Goal: Transaction & Acquisition: Subscribe to service/newsletter

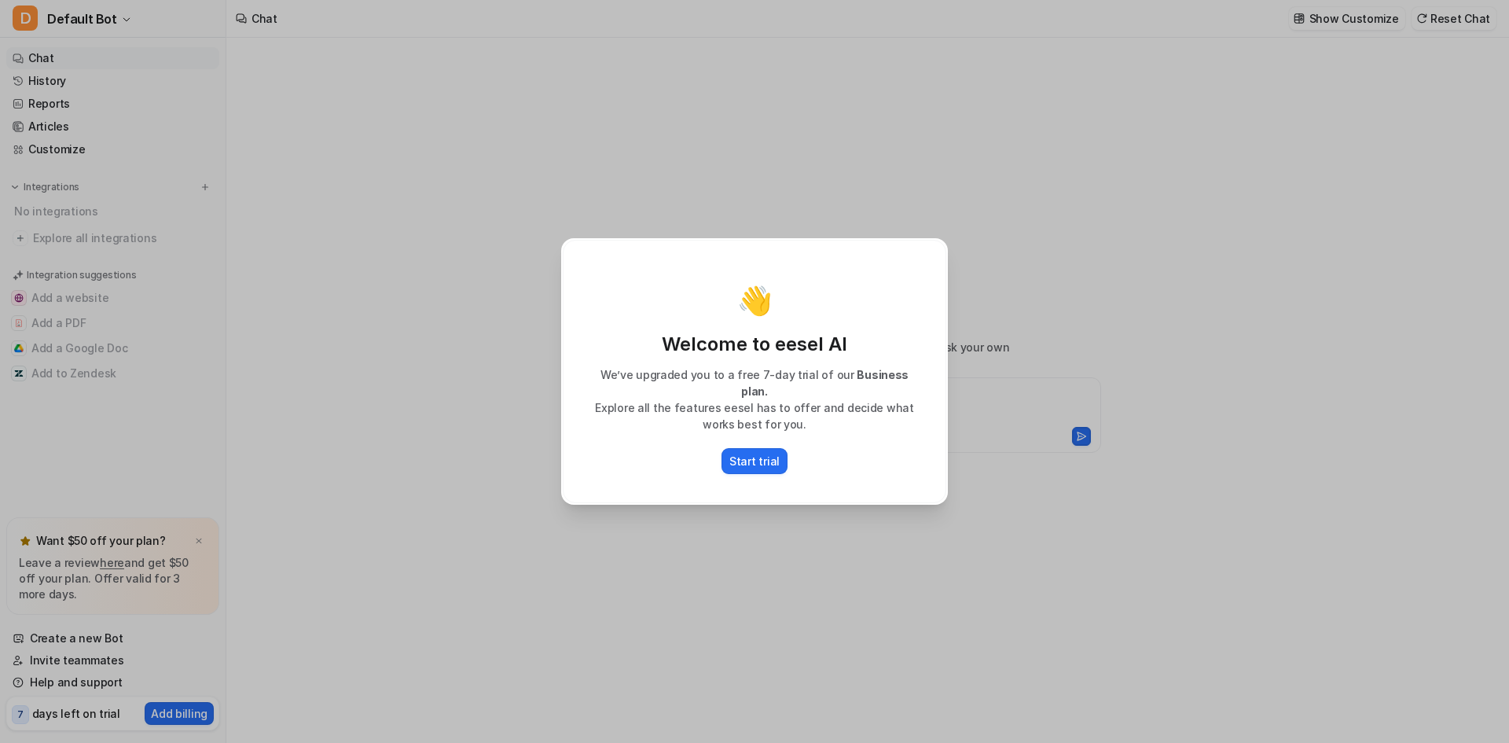
type textarea "**********"
click at [697, 448] on div "Start trial" at bounding box center [754, 461] width 351 height 26
click at [764, 453] on p "Start trial" at bounding box center [754, 461] width 50 height 17
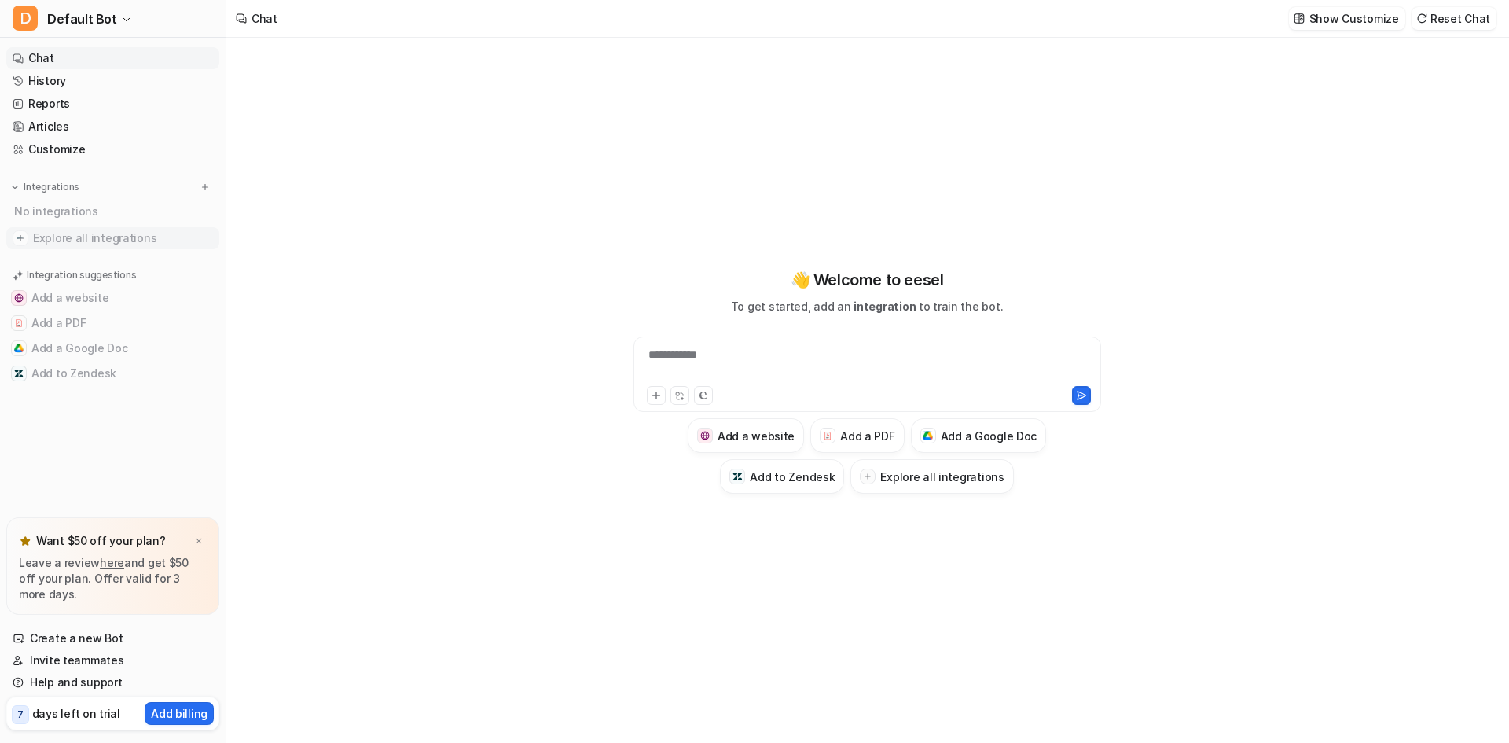
click at [100, 234] on span "Explore all integrations" at bounding box center [123, 238] width 180 height 25
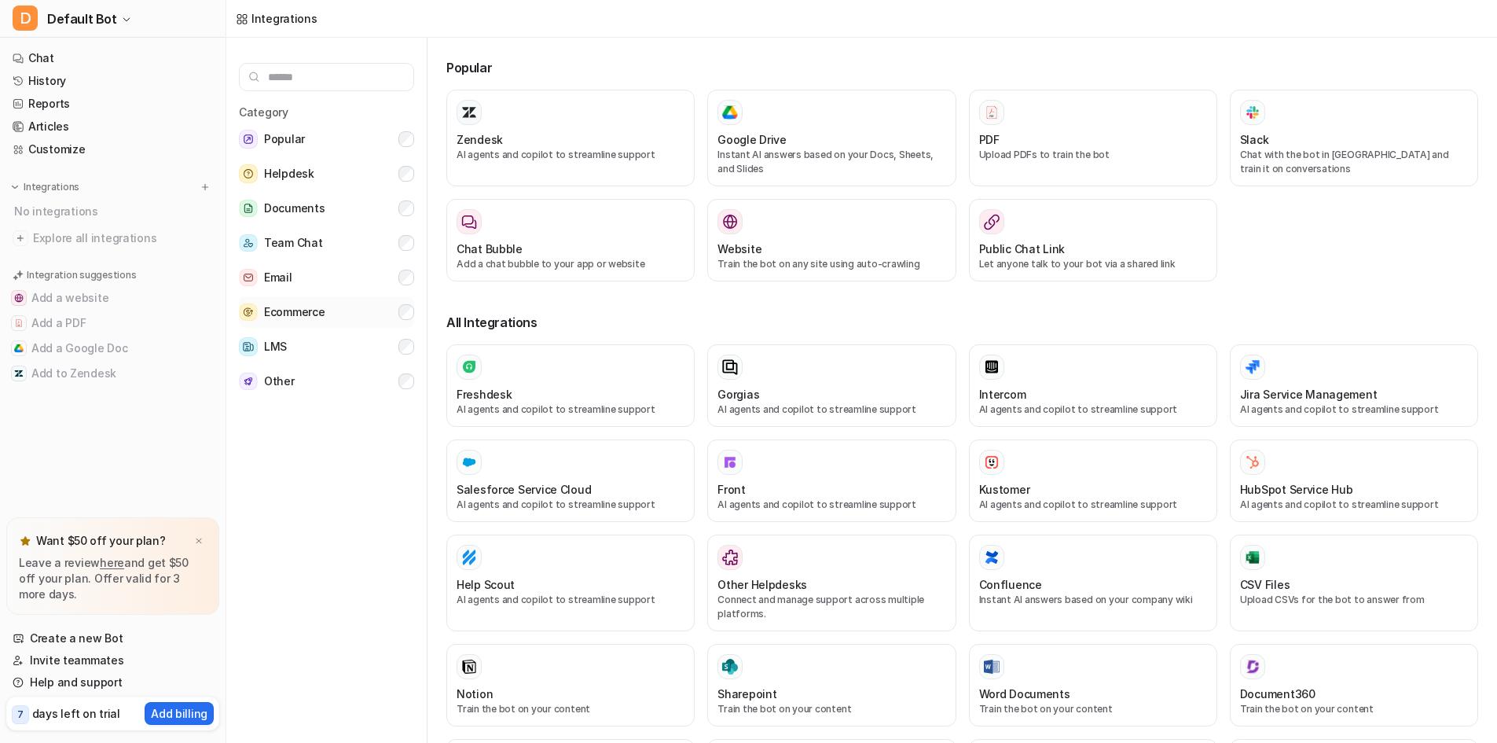
click at [399, 318] on button "Ecommerce" at bounding box center [326, 311] width 175 height 31
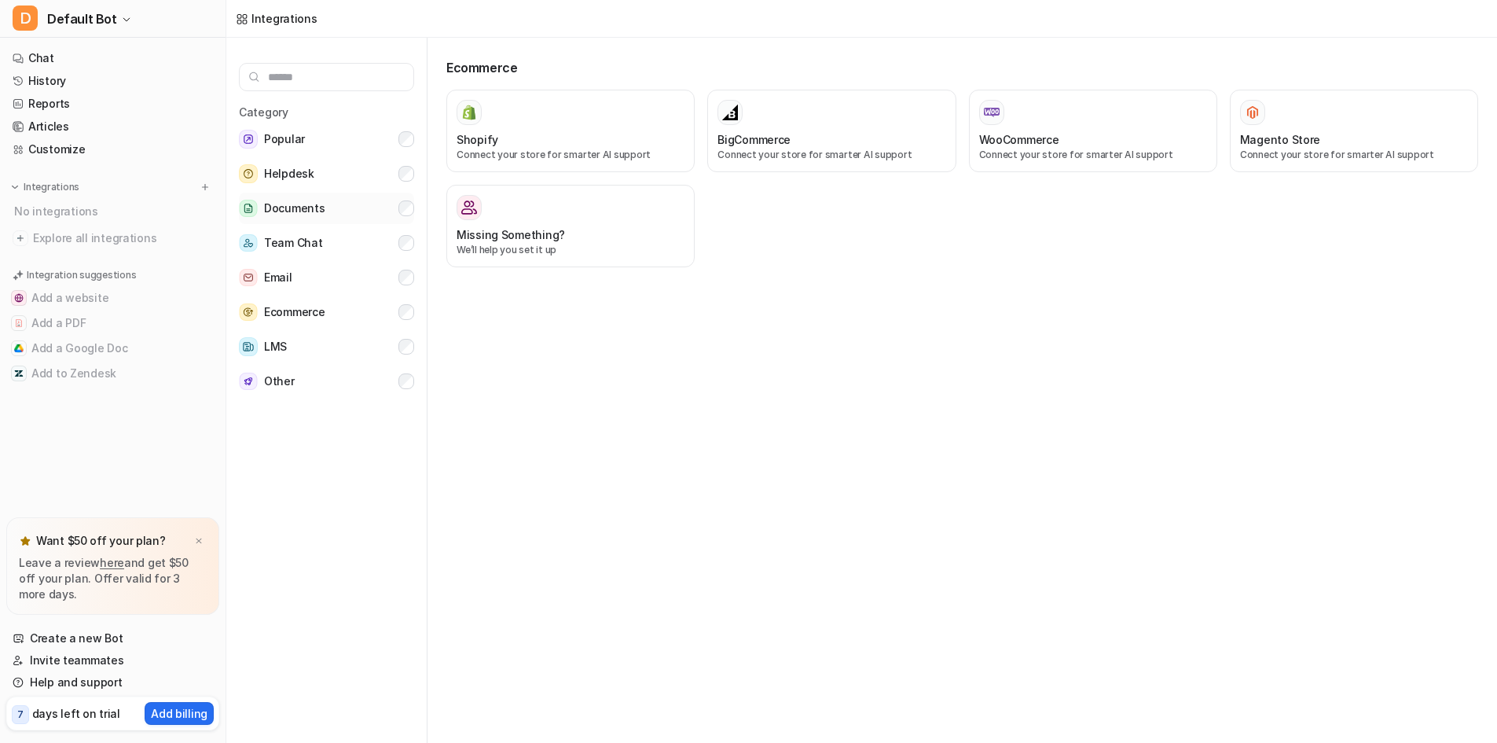
click at [308, 205] on span "Documents" at bounding box center [294, 208] width 61 height 19
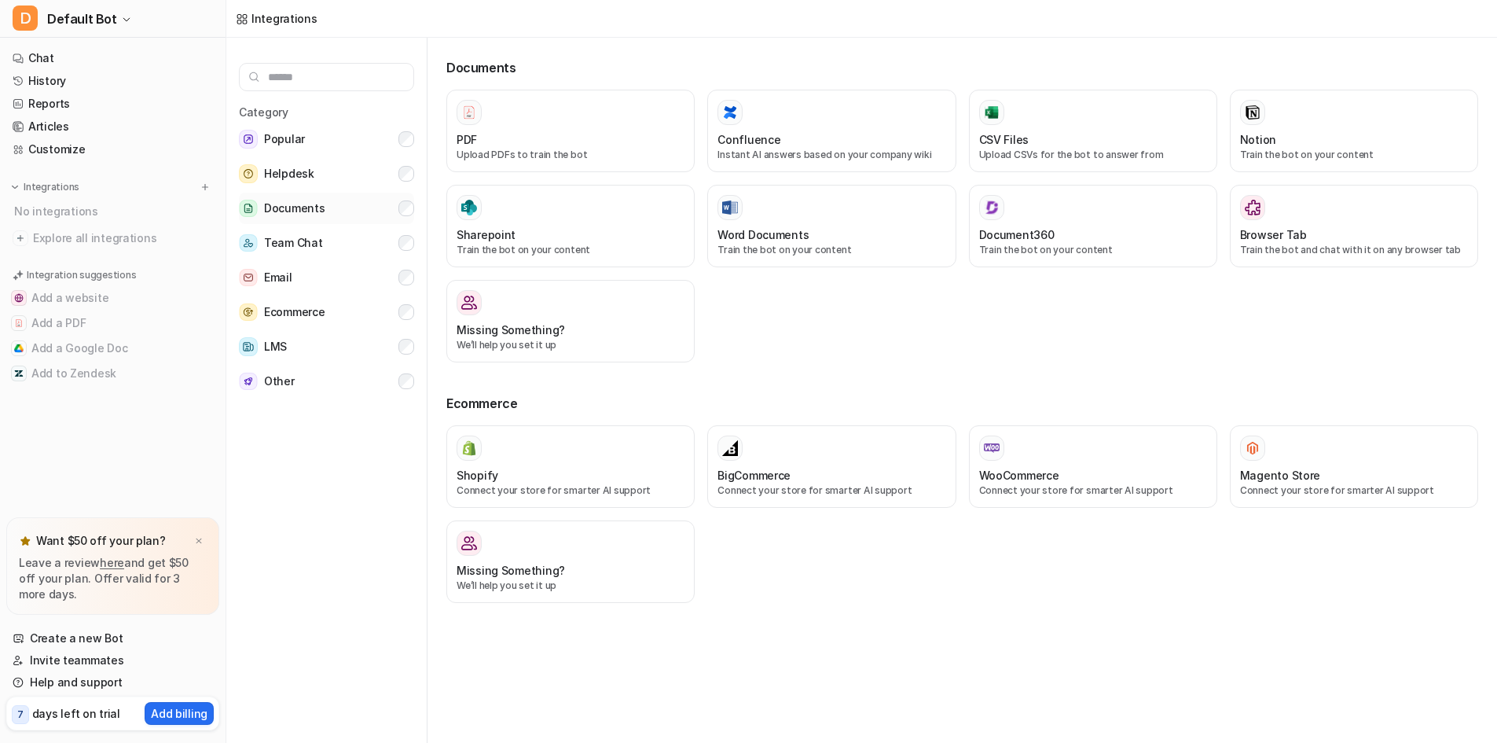
click at [388, 209] on button "Documents" at bounding box center [326, 208] width 175 height 31
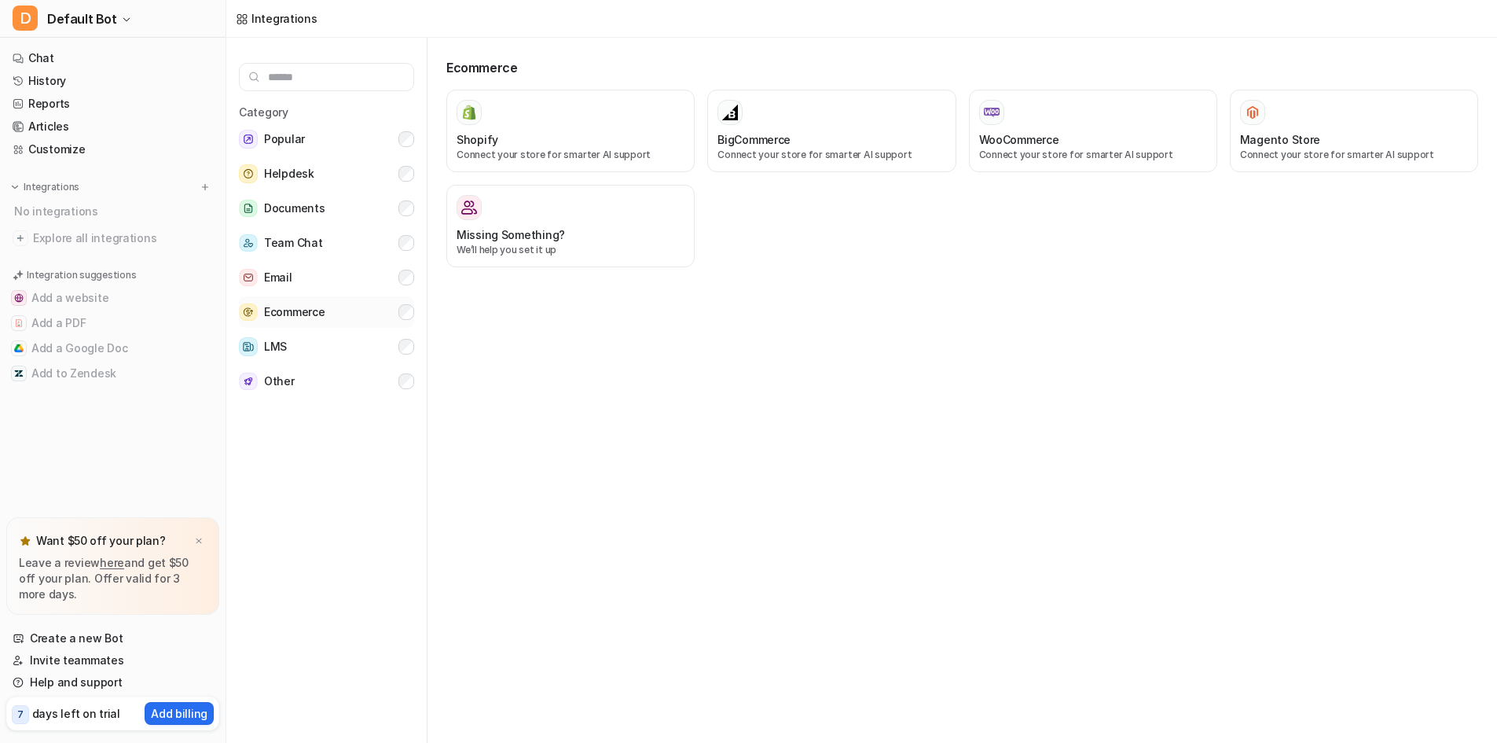
click at [391, 308] on button "Ecommerce" at bounding box center [326, 311] width 175 height 31
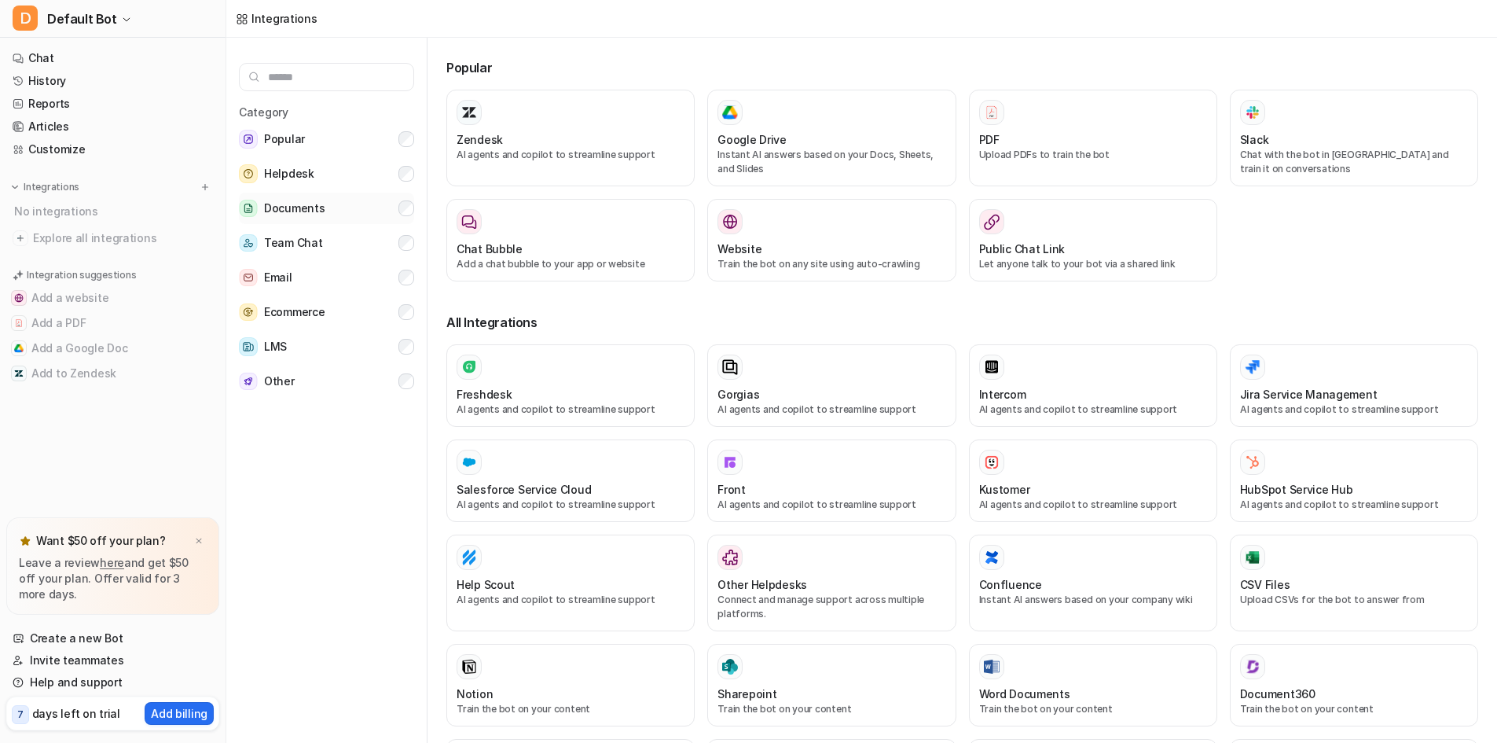
click at [338, 210] on button "Documents" at bounding box center [326, 208] width 175 height 31
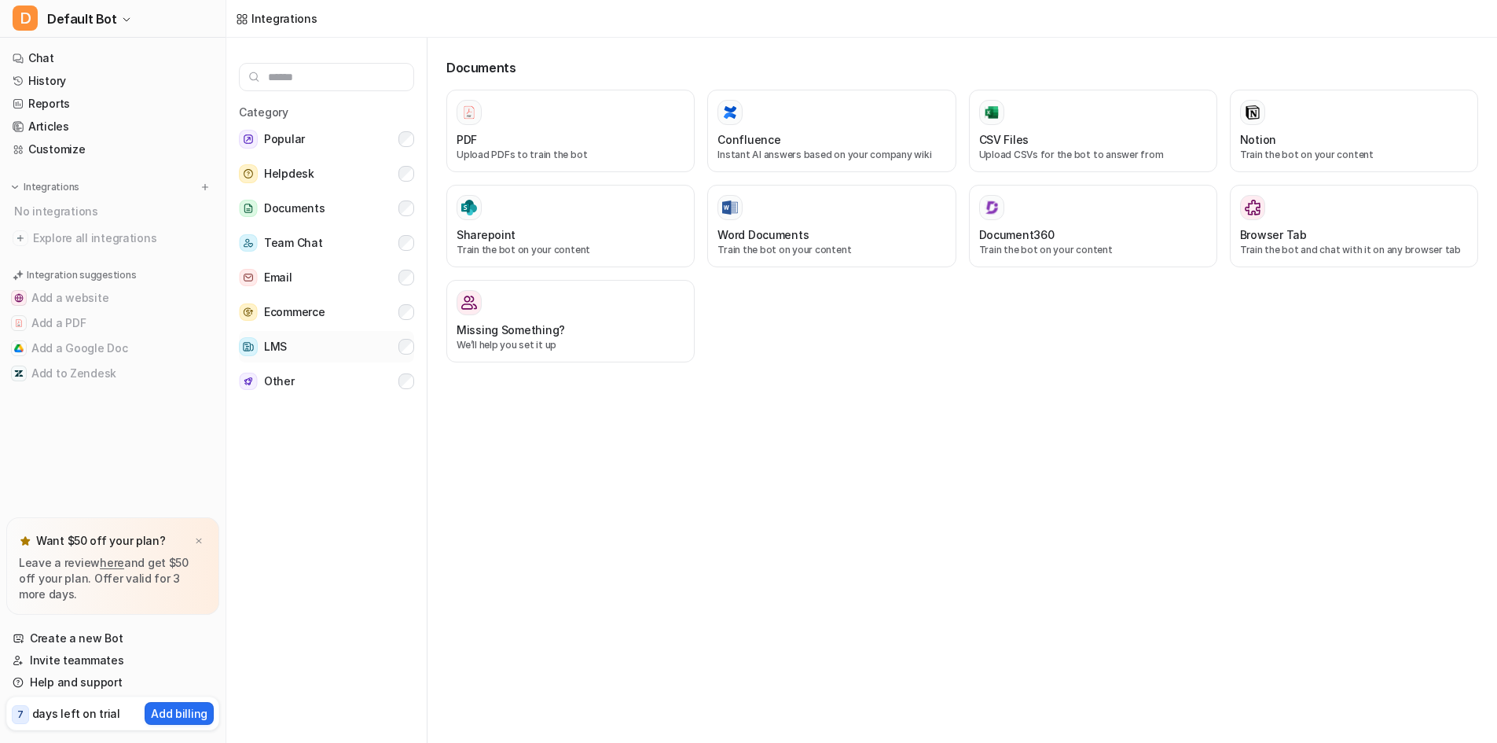
click at [354, 346] on button "LMS" at bounding box center [326, 346] width 175 height 31
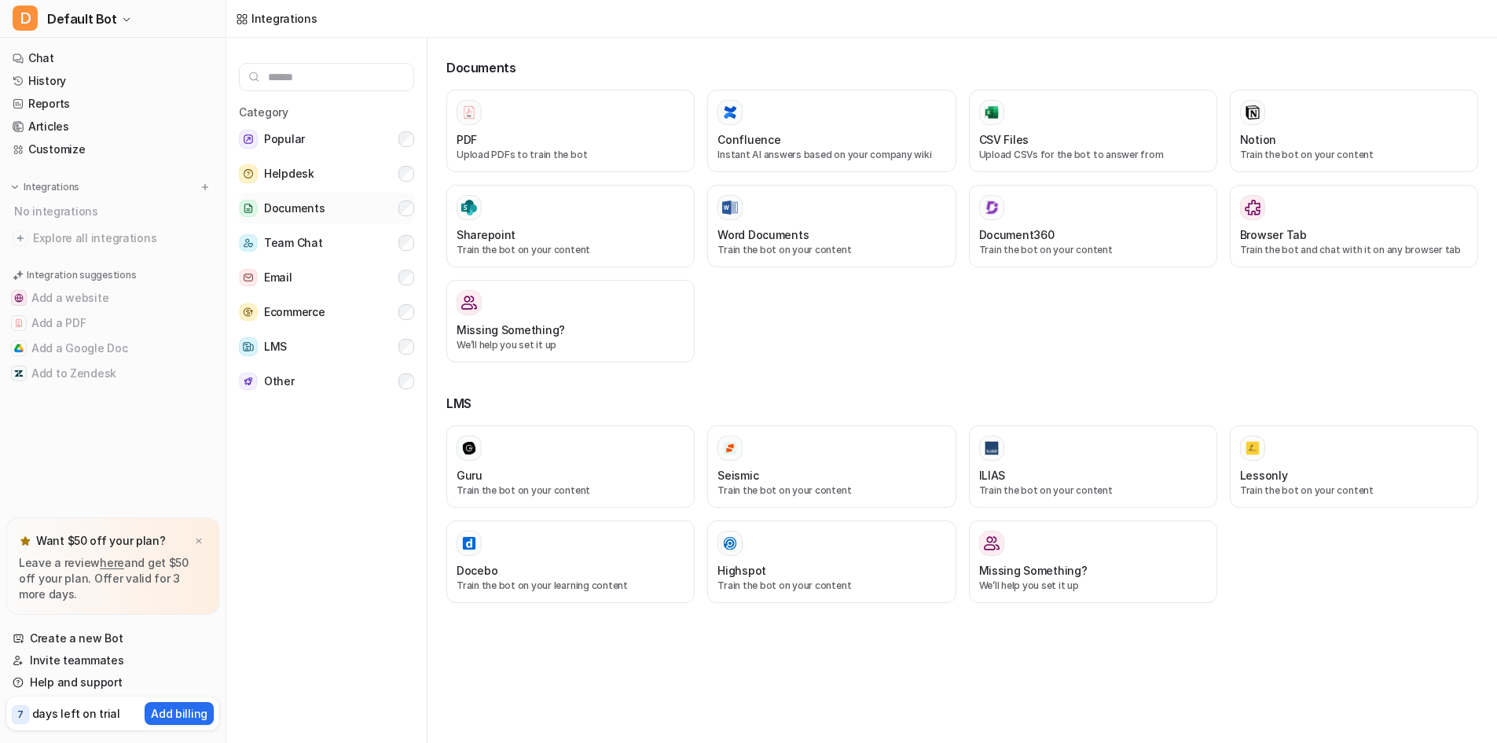
click at [370, 204] on button "Documents" at bounding box center [326, 208] width 175 height 31
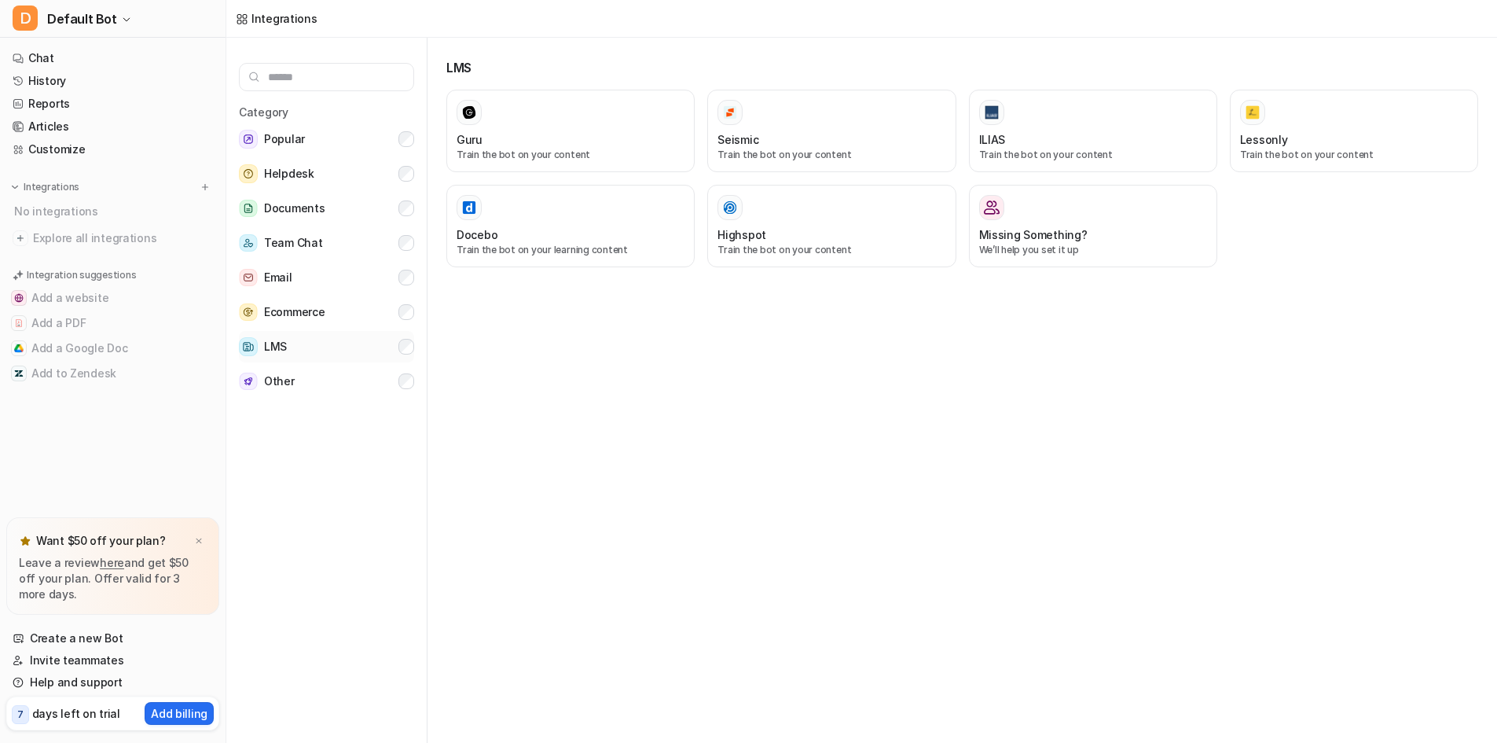
click at [325, 351] on button "LMS" at bounding box center [326, 346] width 175 height 31
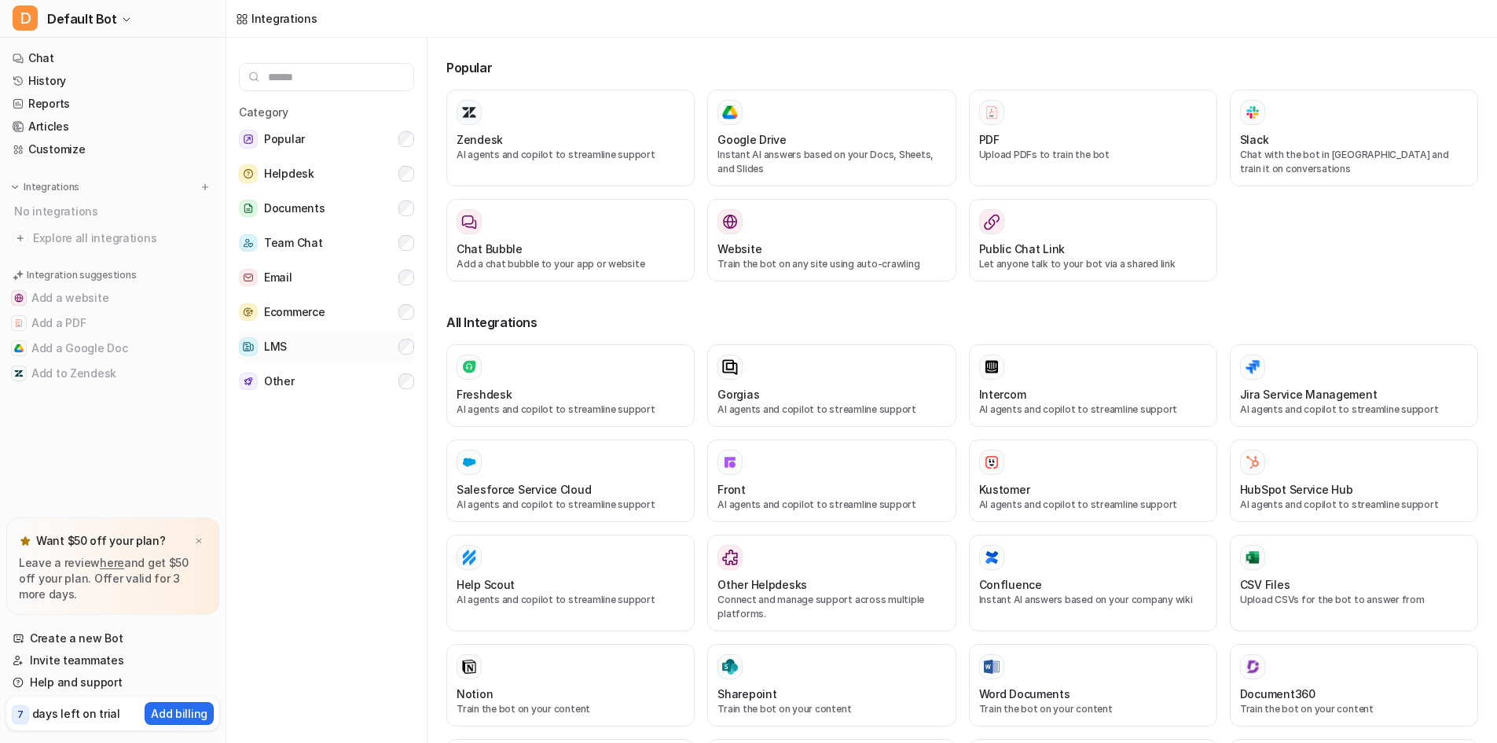
click at [334, 351] on button "LMS" at bounding box center [326, 346] width 175 height 31
